Goal: Connect with others: Connect with others

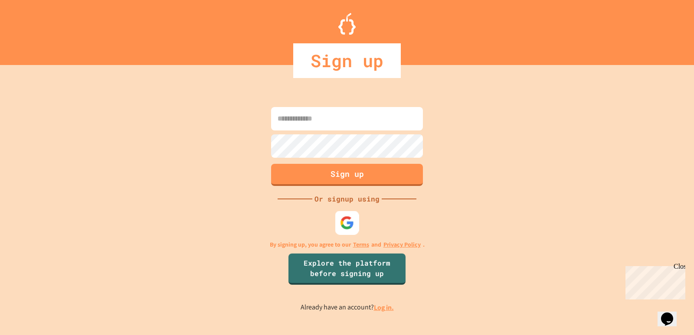
click at [344, 223] on img at bounding box center [347, 222] width 14 height 14
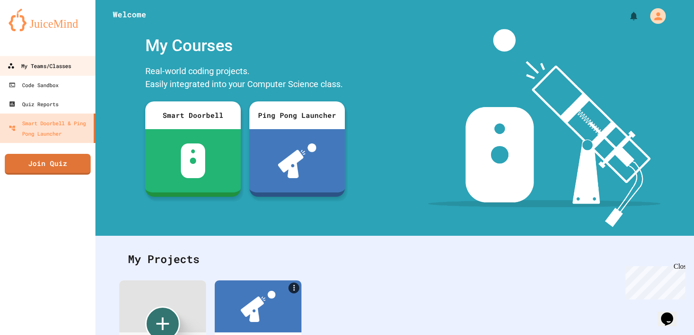
click at [27, 62] on div "My Teams/Classes" at bounding box center [39, 66] width 64 height 11
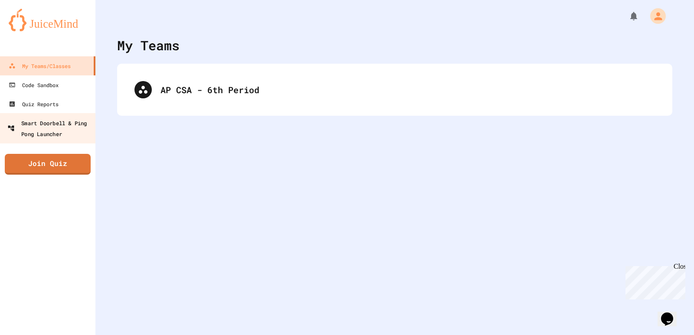
click at [45, 130] on div "Smart Doorbell & Ping Pong Launcher" at bounding box center [50, 128] width 86 height 21
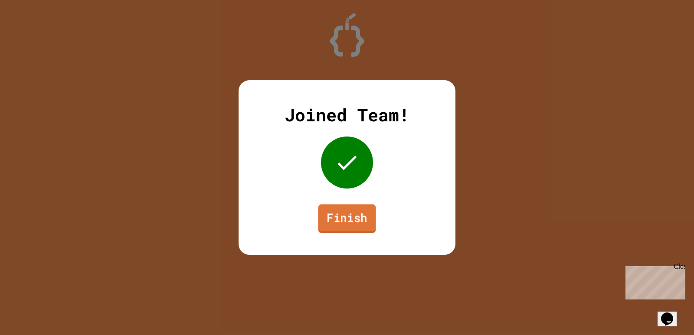
click at [339, 217] on link "Finish" at bounding box center [347, 218] width 58 height 29
